Goal: Task Accomplishment & Management: Manage account settings

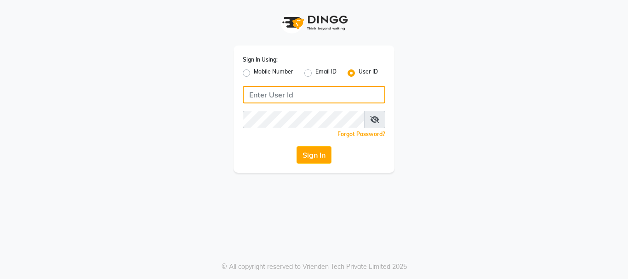
type input "8010114233"
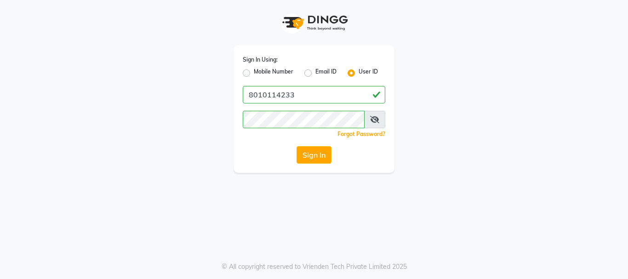
click at [240, 69] on div "Sign In Using: Mobile Number Email ID User ID 8010114233 Remember me Forgot Pas…" at bounding box center [314, 109] width 161 height 127
click at [315, 71] on label "Email ID" at bounding box center [325, 73] width 21 height 11
click at [315, 71] on input "Email ID" at bounding box center [318, 71] width 6 height 6
radio input "true"
radio input "false"
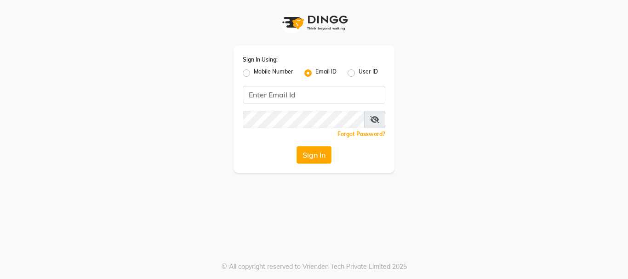
click at [254, 75] on label "Mobile Number" at bounding box center [274, 73] width 40 height 11
click at [254, 74] on input "Mobile Number" at bounding box center [257, 71] width 6 height 6
radio input "true"
radio input "false"
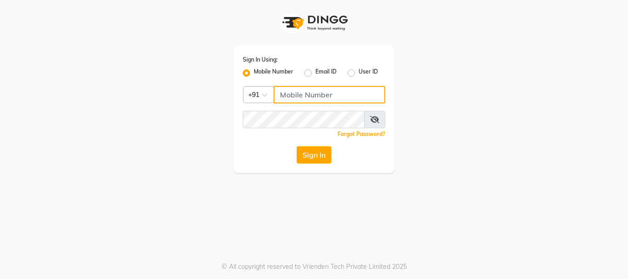
click at [299, 94] on input "Username" at bounding box center [330, 94] width 112 height 17
type input "7085184593"
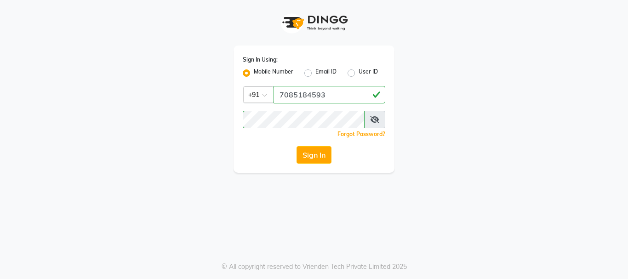
click at [193, 164] on div "Sign In Using: Mobile Number Email ID User ID Country Code × [PHONE_NUMBER] Rem…" at bounding box center [314, 86] width 524 height 173
click at [309, 150] on button "Sign In" at bounding box center [314, 154] width 35 height 17
